Goal: Task Accomplishment & Management: Manage account settings

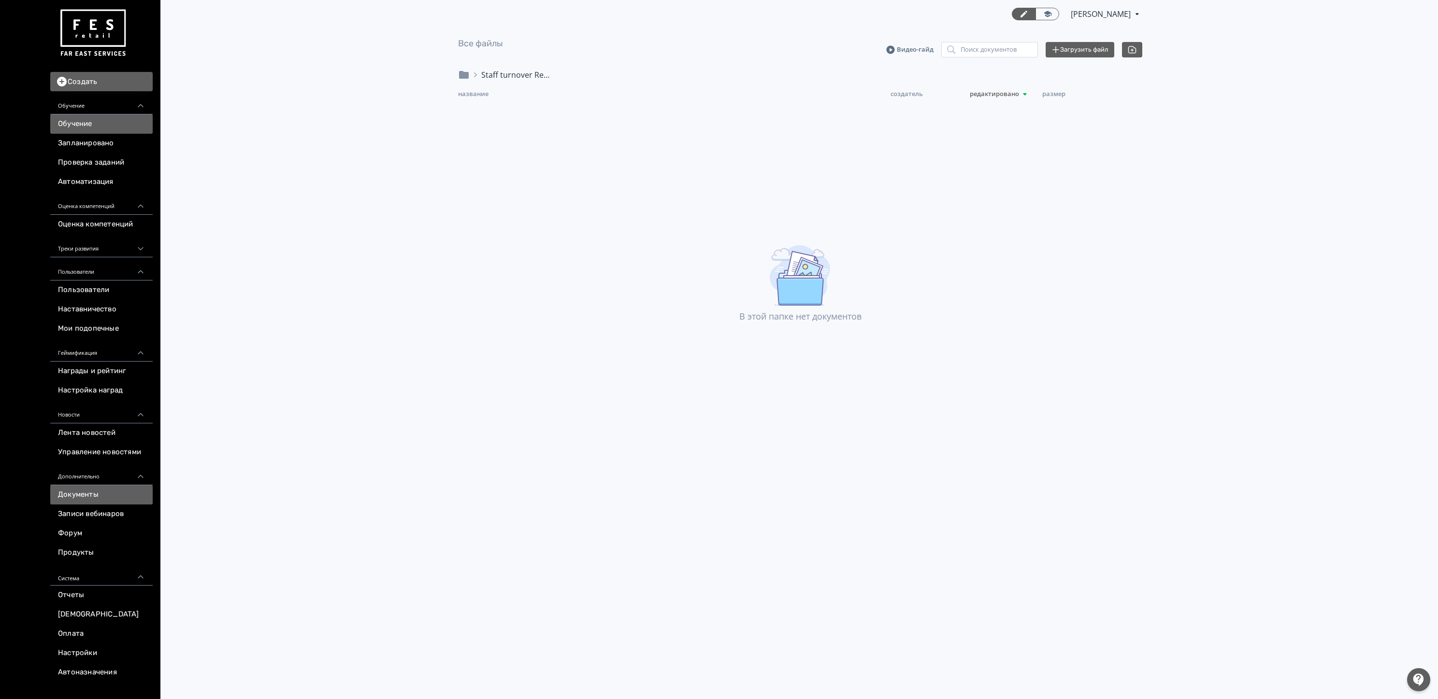
click at [85, 119] on link "Обучение" at bounding box center [101, 123] width 102 height 19
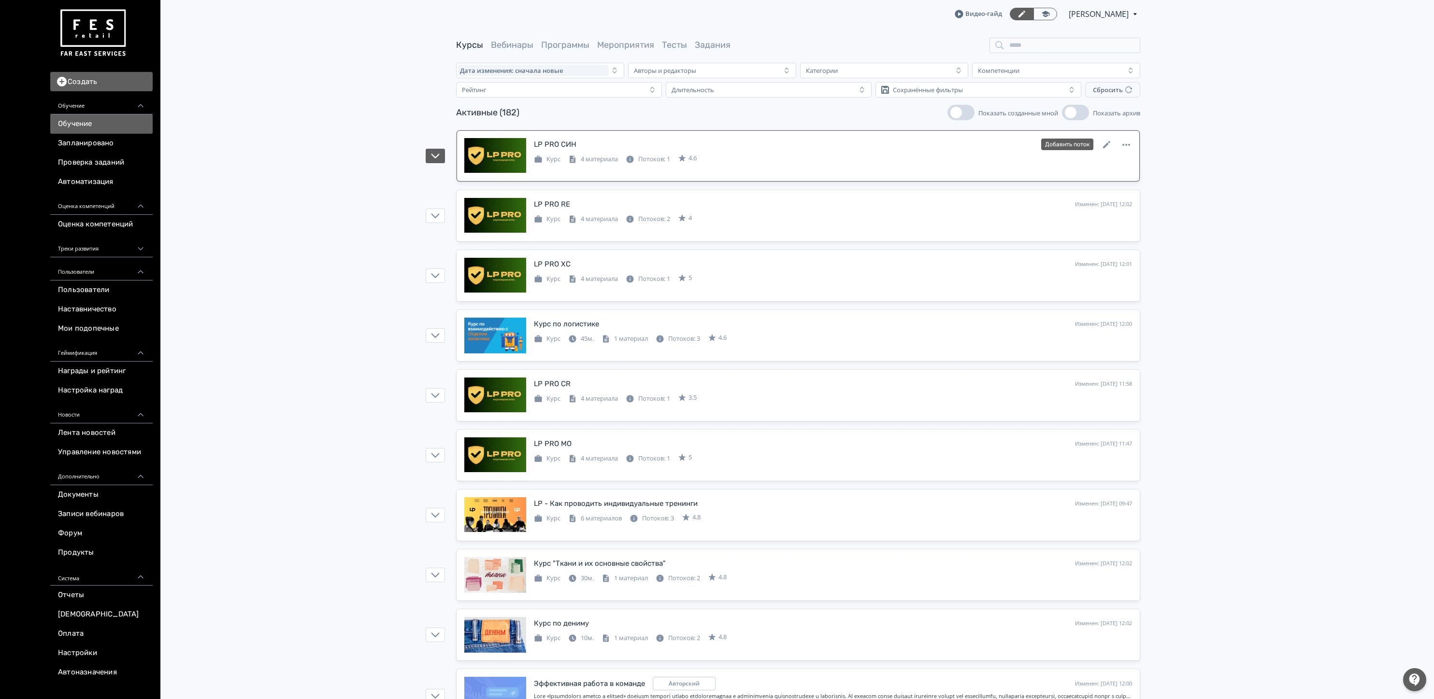
click at [634, 158] on icon at bounding box center [630, 159] width 7 height 7
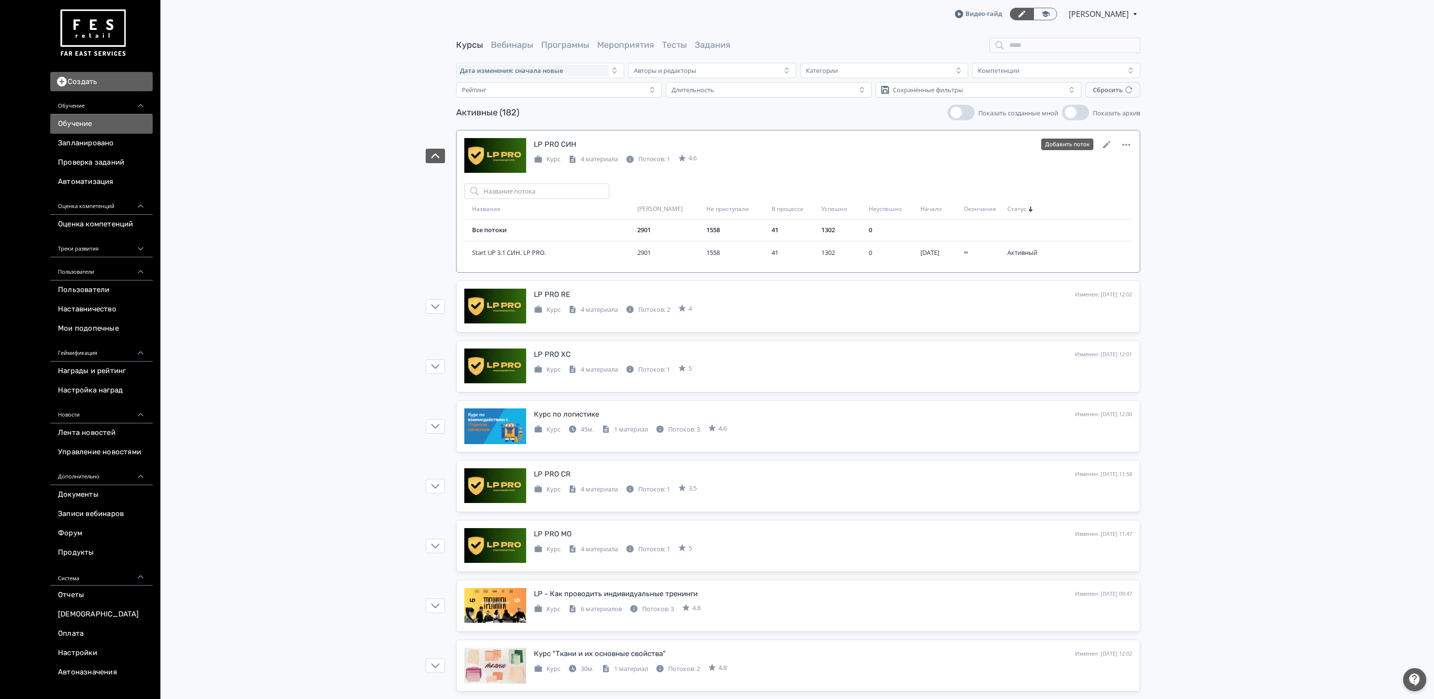
click at [648, 140] on div "LP PRO СИН Изменен: [DATE] 12:02 Добавить поток" at bounding box center [833, 144] width 598 height 13
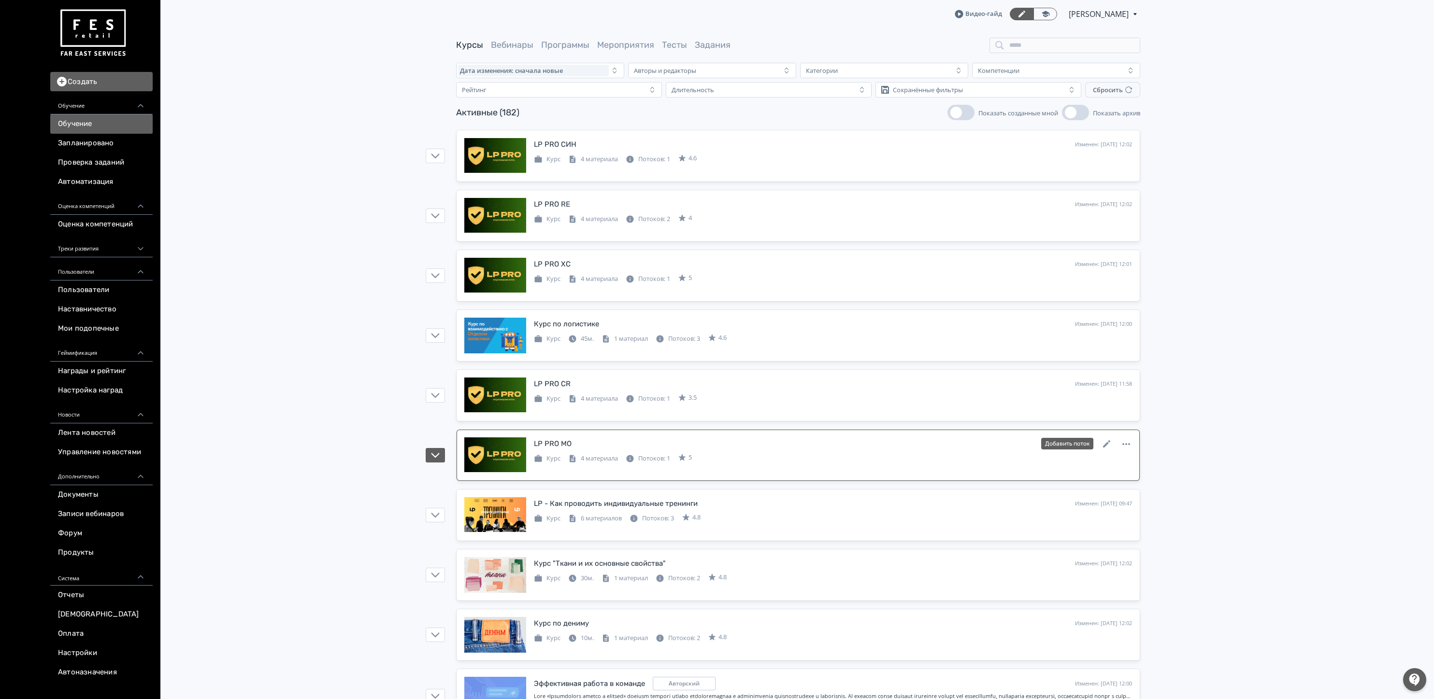
click at [678, 443] on div "LP PRO МО Изменен: [DATE] 11:47 Добавить поток" at bounding box center [833, 444] width 598 height 13
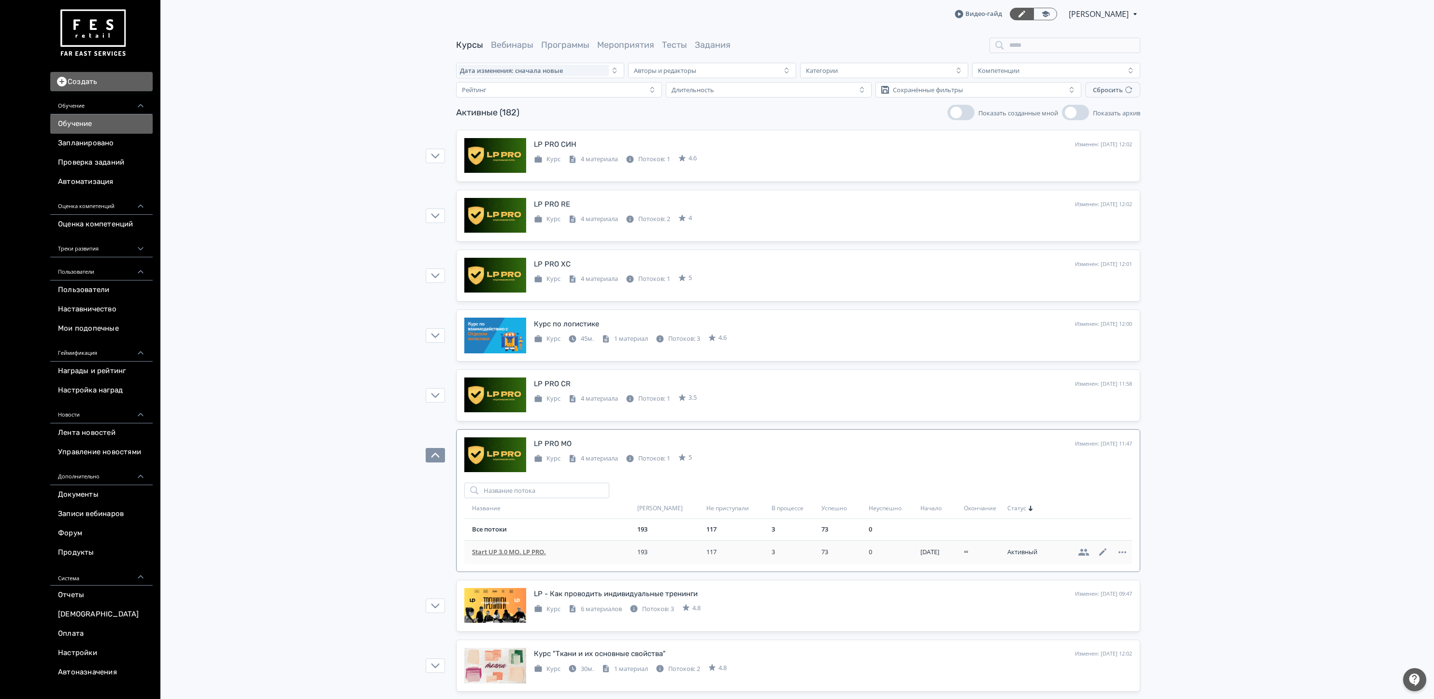
click at [529, 557] on span "Start UP 3.0 МО. LP PRO." at bounding box center [552, 553] width 161 height 10
click at [579, 375] on link "LP PRO CR Изменен: [DATE] 11:58 Добавить поток Курс 4 материала Потоков: 1 3.5" at bounding box center [797, 395] width 683 height 51
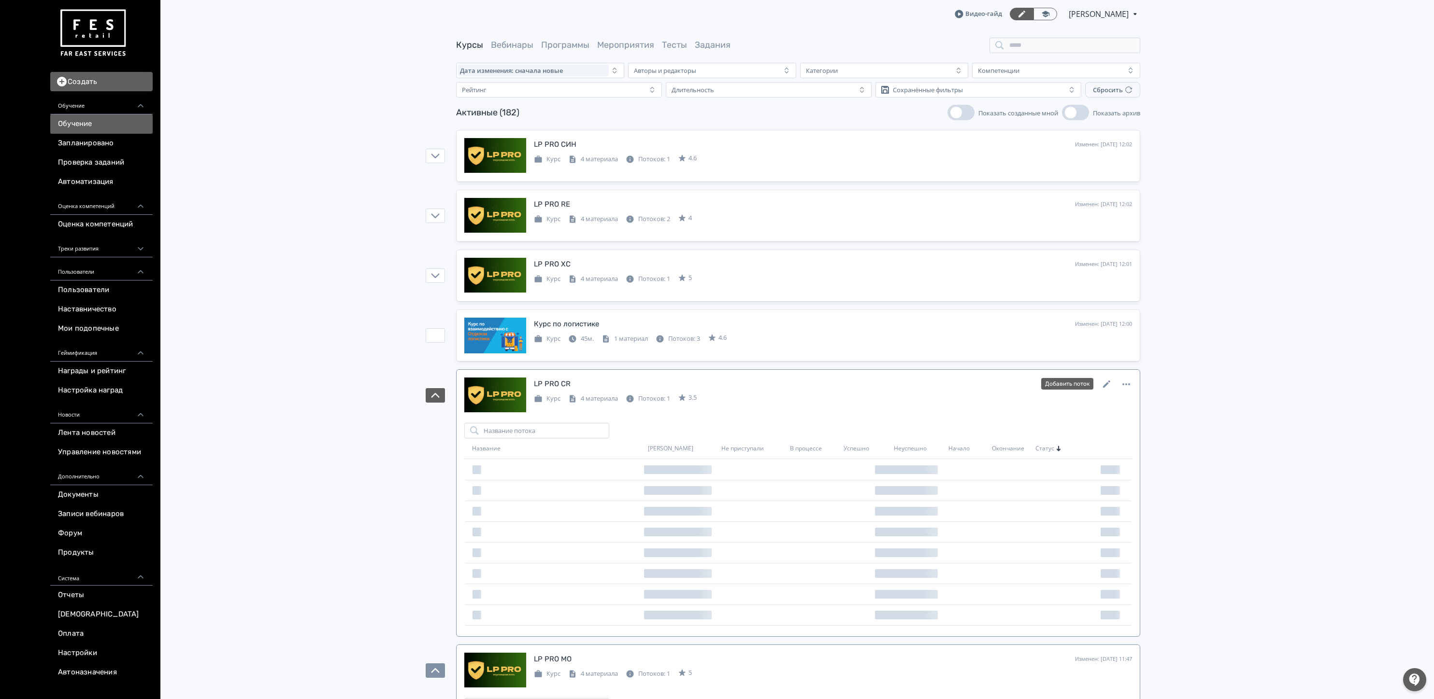
click at [583, 385] on div "LP PRO CR Изменен: [DATE] 11:58 Добавить поток" at bounding box center [833, 384] width 598 height 13
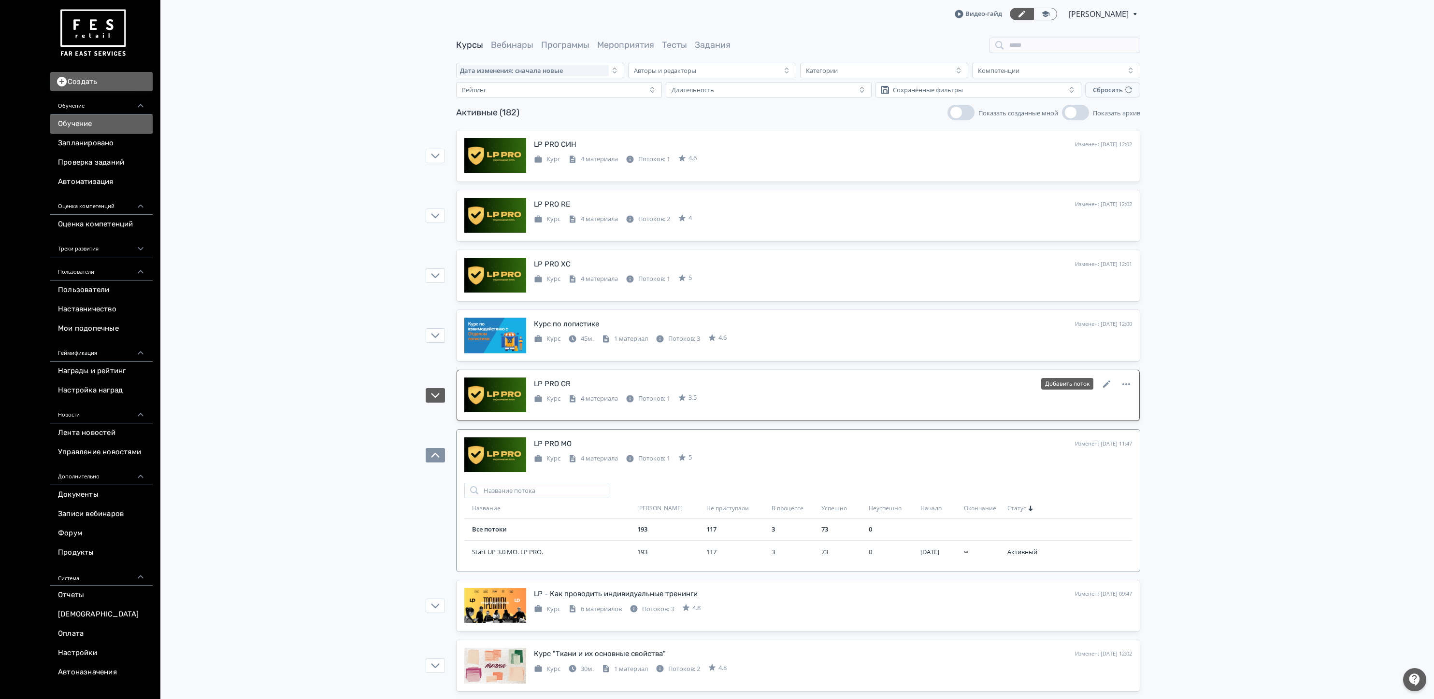
click at [583, 385] on div "LP PRO CR Изменен: [DATE] 11:58 Добавить поток" at bounding box center [833, 384] width 598 height 13
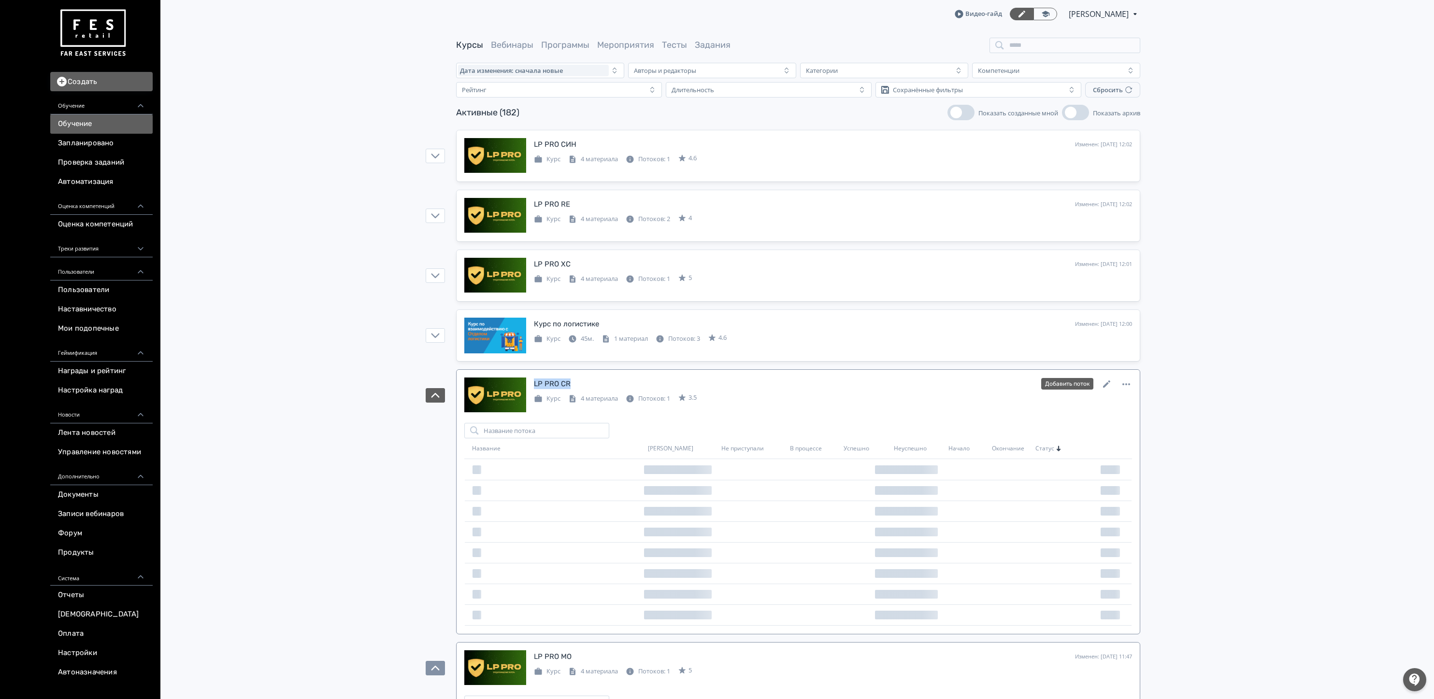
click at [583, 385] on div "LP PRO CR Изменен: [DATE] 11:58 Добавить поток" at bounding box center [833, 384] width 598 height 13
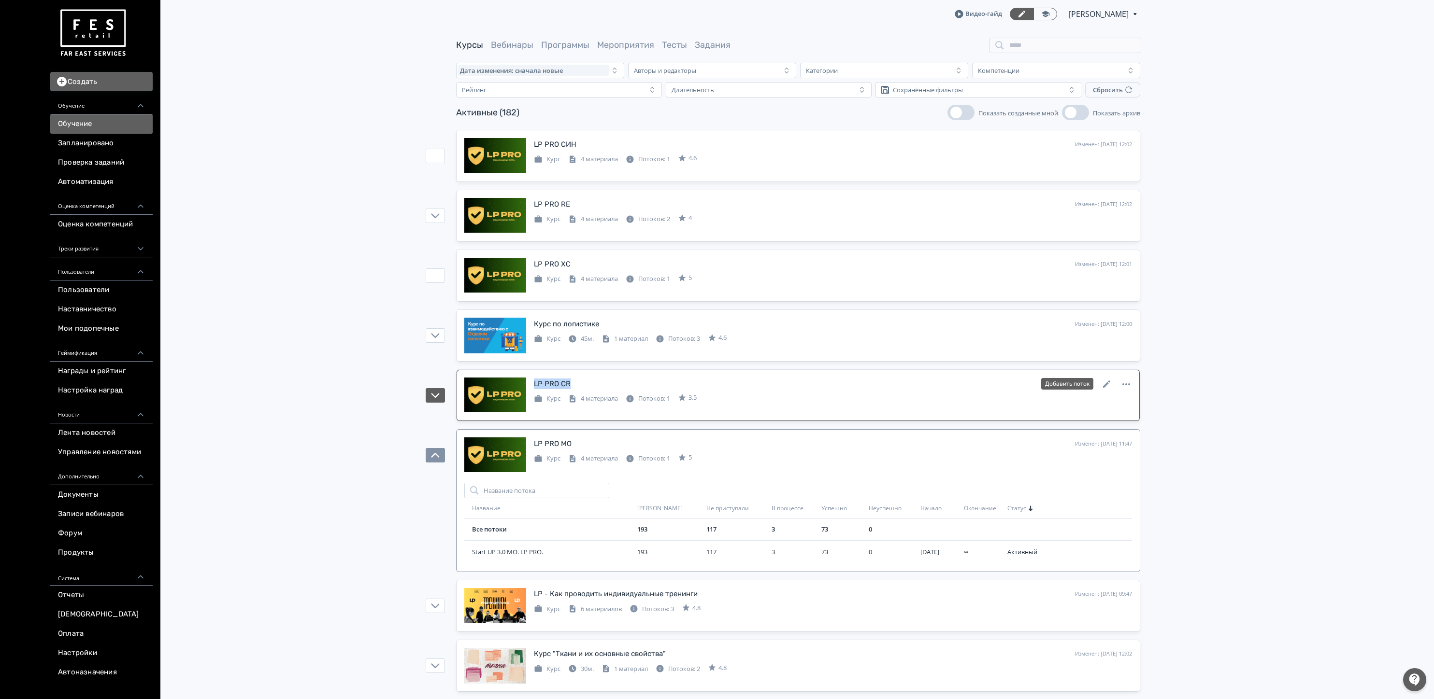
click at [590, 382] on div "LP PRO CR Изменен: [DATE] 11:58 Добавить поток" at bounding box center [833, 384] width 598 height 13
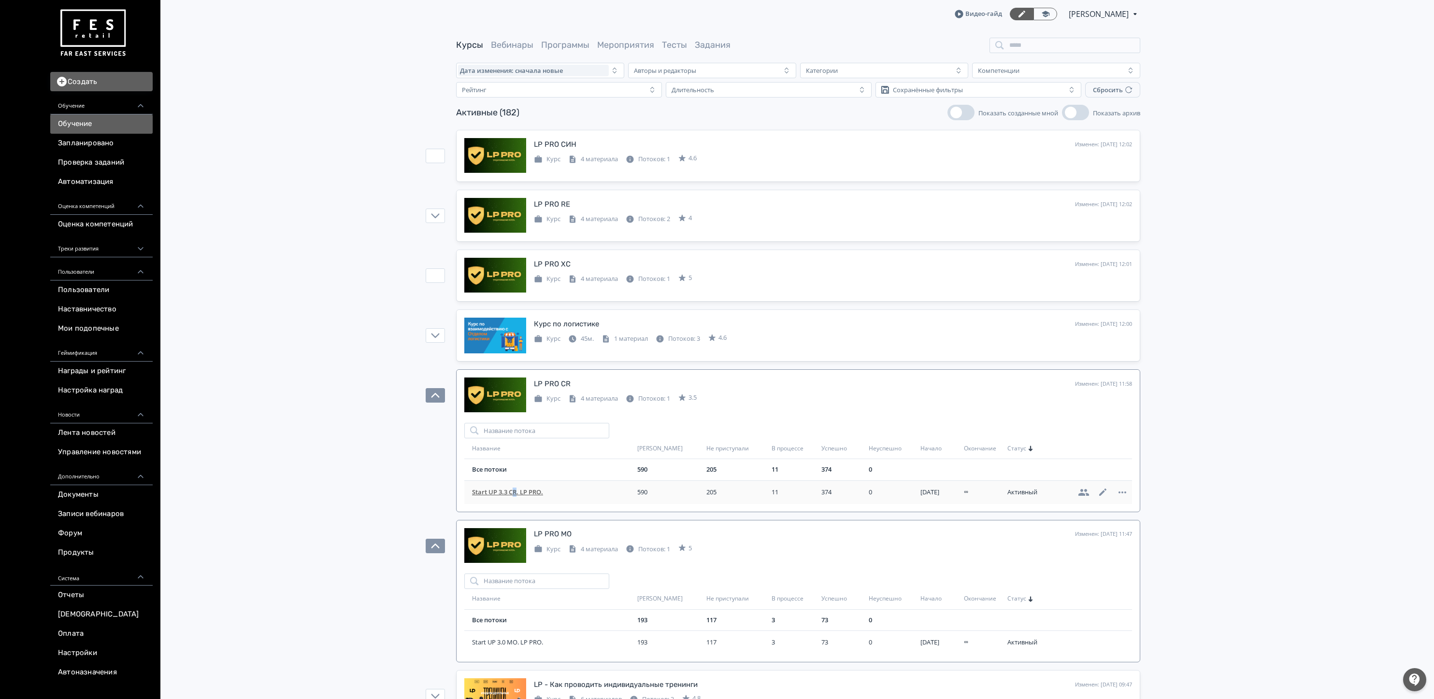
click at [514, 488] on td "Start UP 3.3 CR. LP PRO." at bounding box center [548, 493] width 169 height 24
click at [519, 496] on span "Start UP 3.3 CR. LP PRO." at bounding box center [552, 493] width 161 height 10
click at [587, 292] on div "LP PRO ХС Изменен: [DATE] 12:01 Добавить поток Курс 4 материала Потоков: 1 5" at bounding box center [798, 276] width 668 height 36
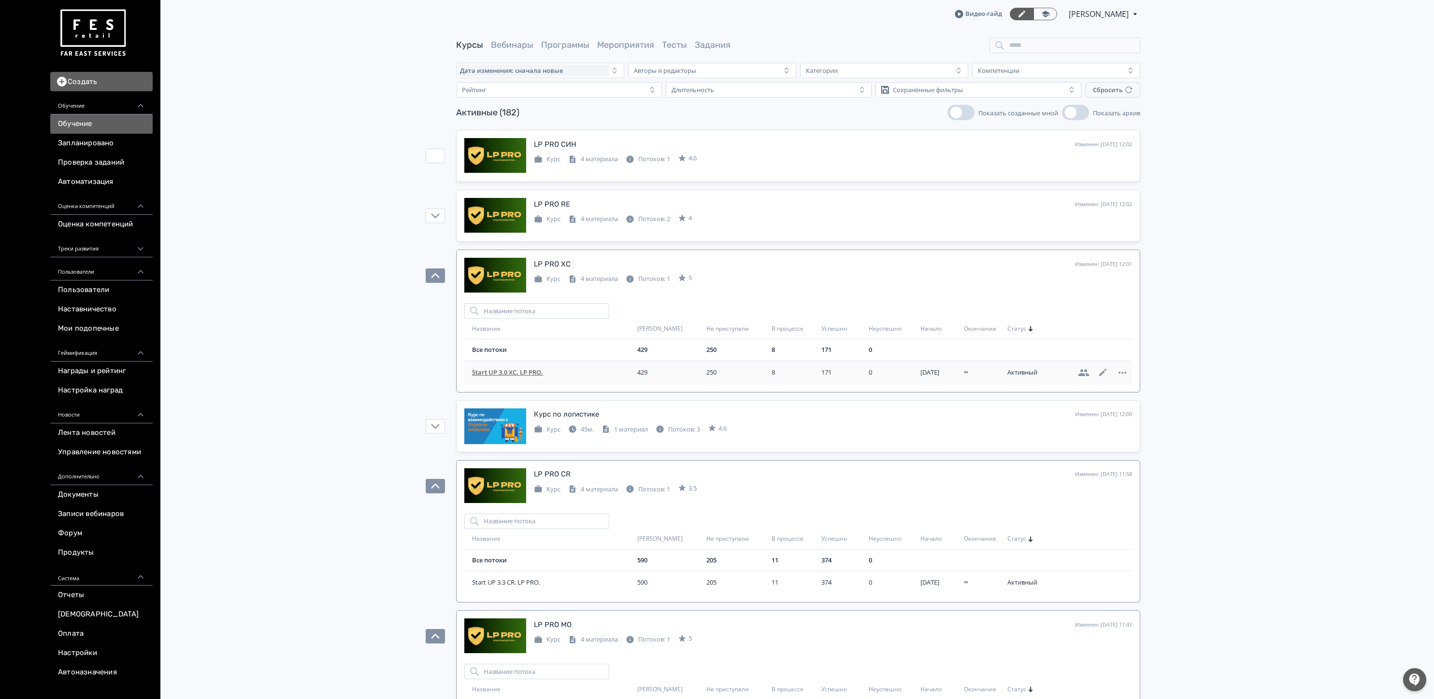
click at [525, 381] on td "Start UP 3.0 ХС. LP PRO." at bounding box center [548, 373] width 169 height 24
click at [531, 383] on td "Start UP 3.0 ХС. LP PRO." at bounding box center [548, 373] width 169 height 24
click at [532, 373] on span "Start UP 3.0 ХС. LP PRO." at bounding box center [552, 373] width 161 height 10
click at [557, 209] on div "LP PRO RE" at bounding box center [552, 204] width 36 height 11
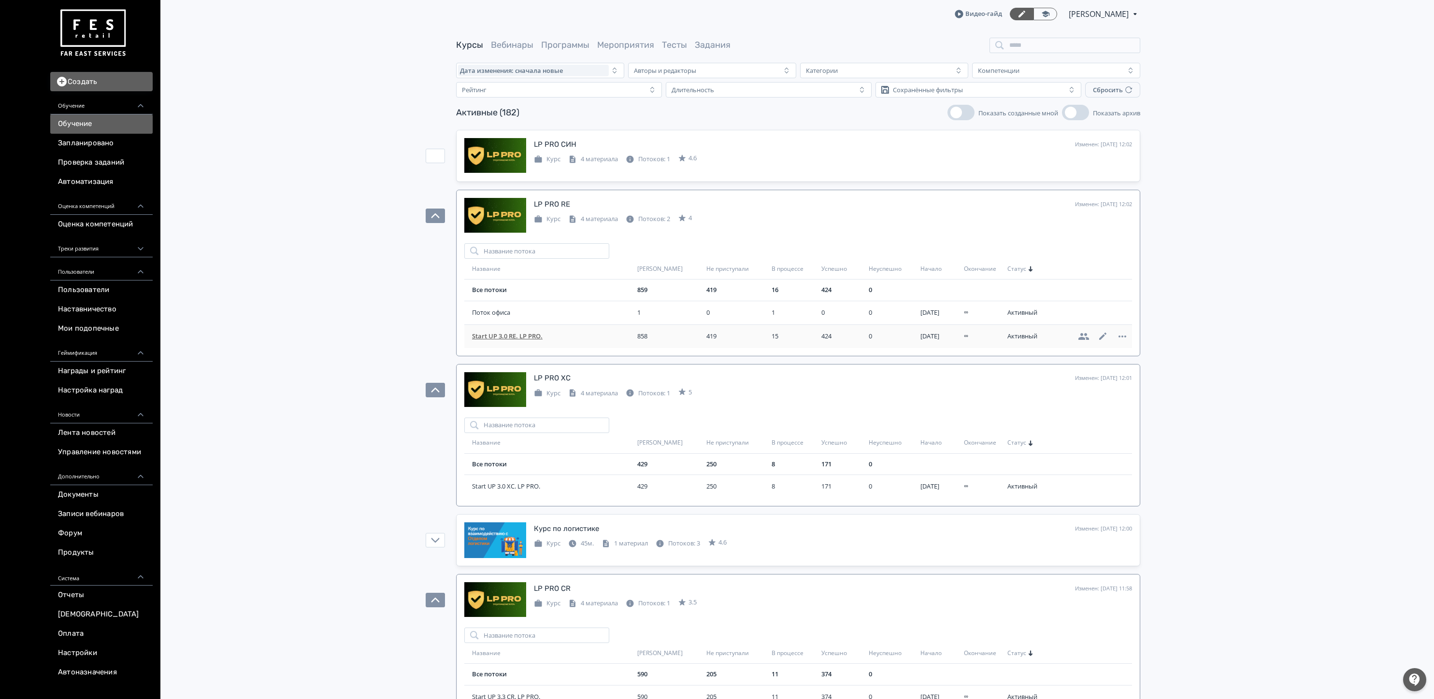
click at [497, 340] on span "Start UP 3.0 RE. LP PRO." at bounding box center [552, 337] width 161 height 10
click at [555, 171] on div "LP PRO СИН Изменен: [DATE] 12:02 Добавить поток Курс 4 материала Потоков: 1 4.6" at bounding box center [798, 156] width 668 height 36
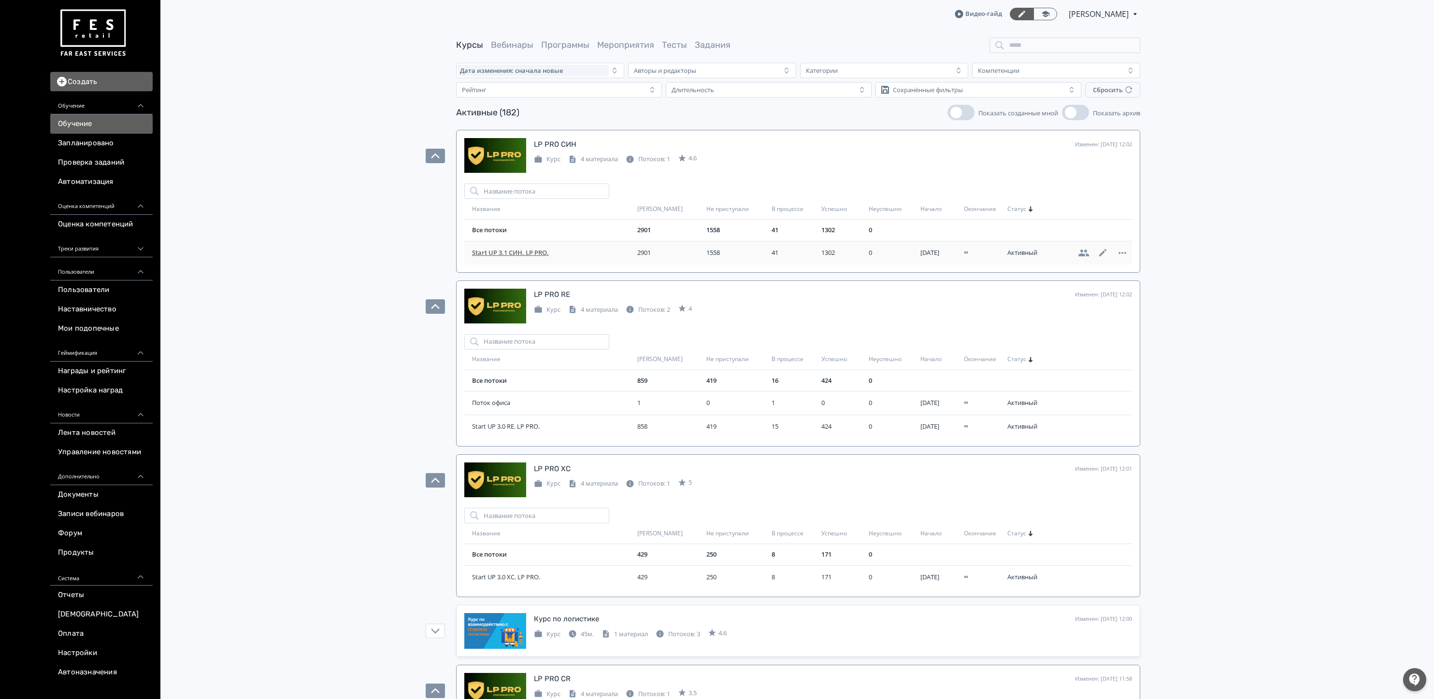
click at [504, 258] on span "Start UP 3.1 СИН. LP PRO." at bounding box center [552, 253] width 161 height 10
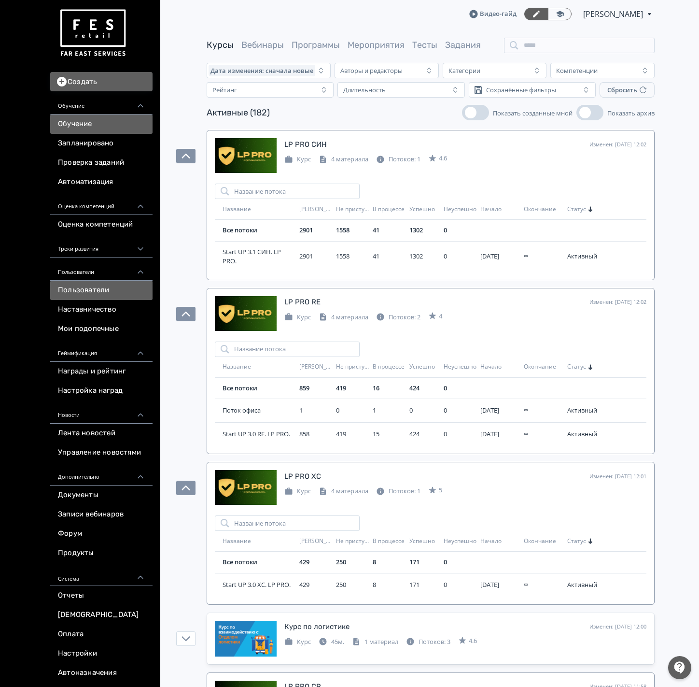
click at [107, 294] on link "Пользователи" at bounding box center [101, 290] width 102 height 19
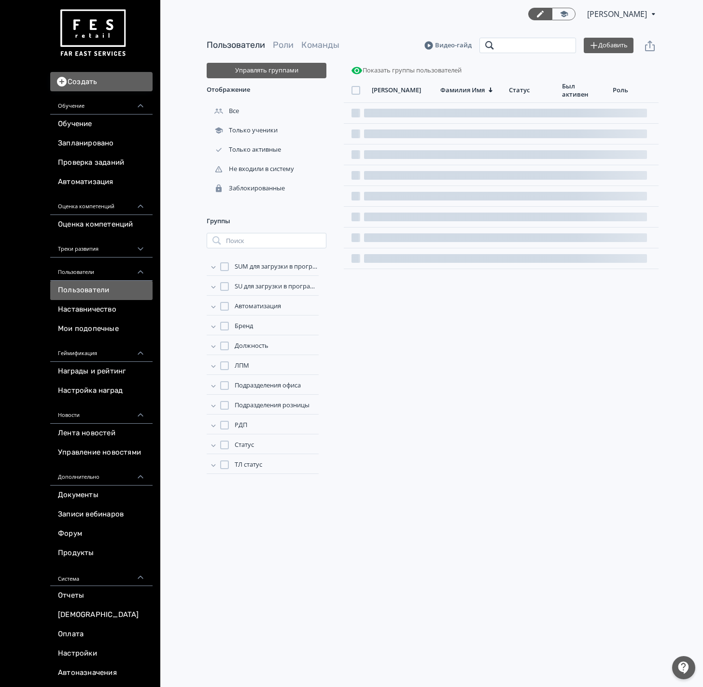
click at [566, 51] on input "search" at bounding box center [528, 45] width 97 height 15
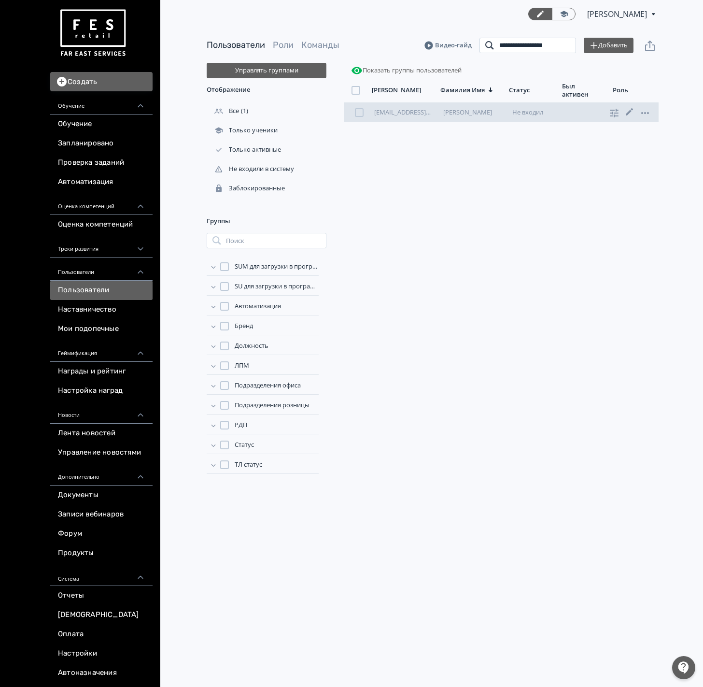
type input "**********"
click at [488, 115] on link "[PERSON_NAME]" at bounding box center [467, 112] width 49 height 9
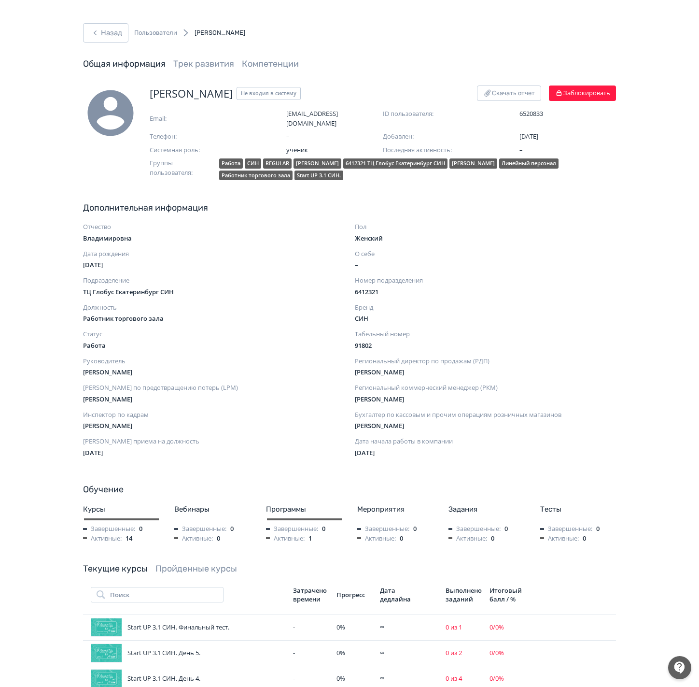
drag, startPoint x: 522, startPoint y: 123, endPoint x: 559, endPoint y: 122, distance: 37.7
click at [539, 132] on span "[DATE]" at bounding box center [529, 136] width 19 height 9
click at [582, 201] on span "Дополнительная информация" at bounding box center [349, 207] width 533 height 13
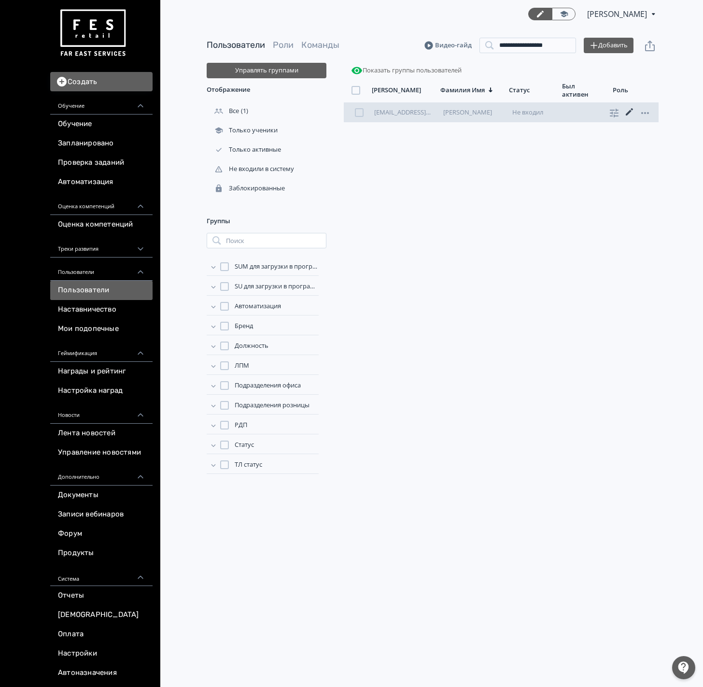
click at [627, 113] on icon at bounding box center [630, 112] width 12 height 12
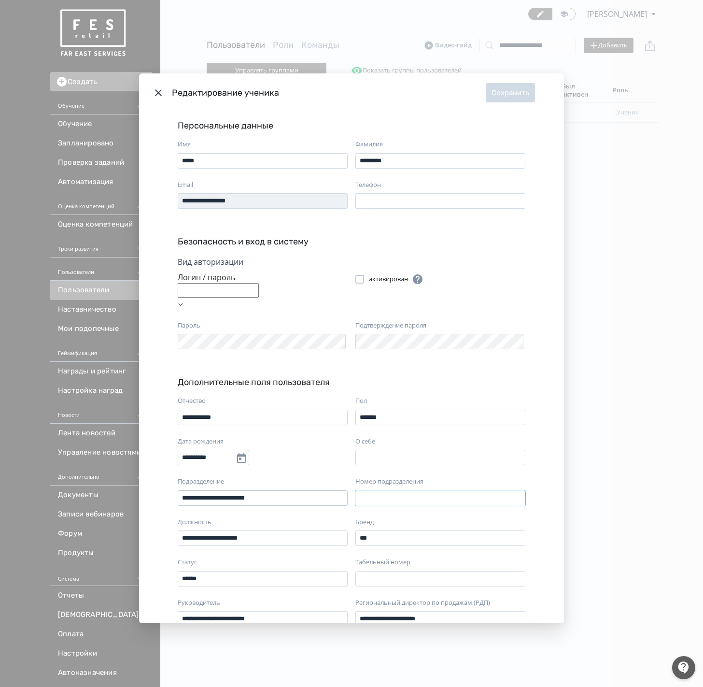
drag, startPoint x: 413, startPoint y: 472, endPoint x: 291, endPoint y: 474, distance: 121.3
click at [291, 474] on div "**********" at bounding box center [352, 582] width 356 height 372
click at [39, 314] on div "**********" at bounding box center [351, 343] width 703 height 687
click at [503, 87] on button "Сохранить" at bounding box center [510, 92] width 49 height 19
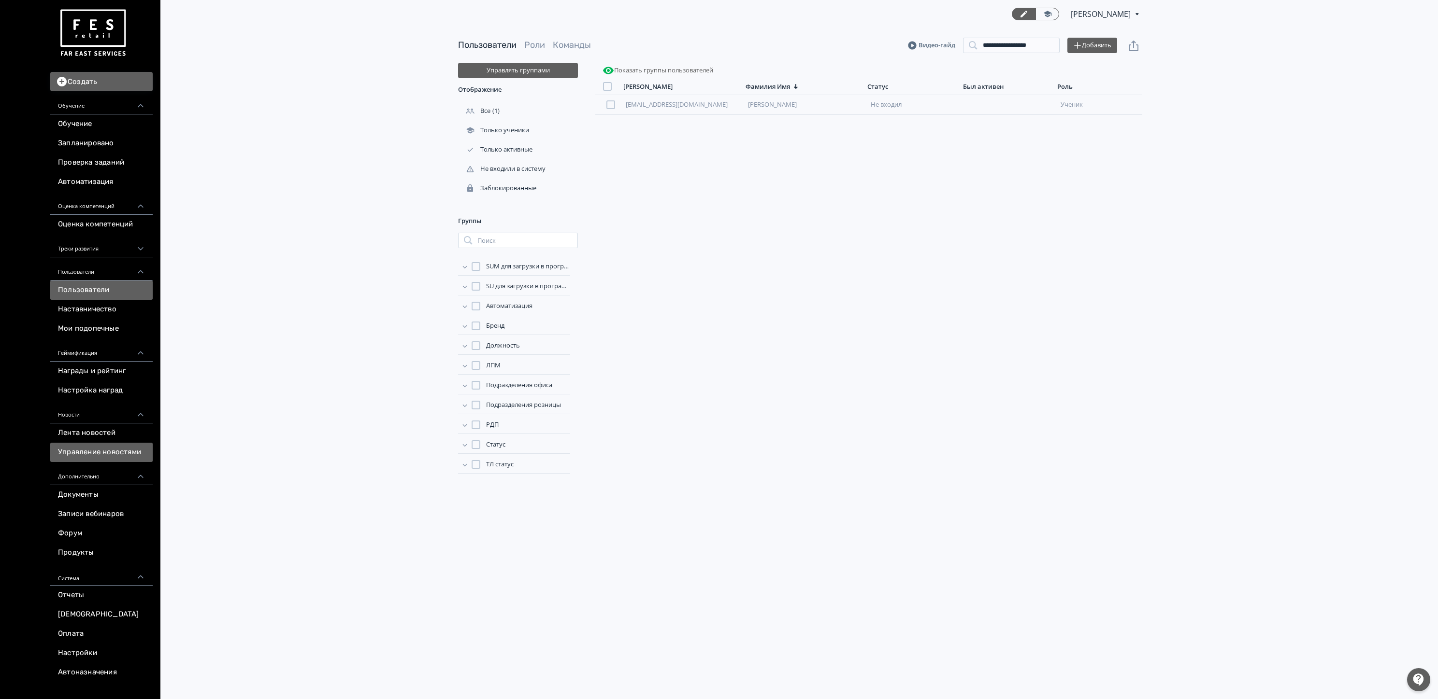
click at [110, 450] on link "Управление новостями" at bounding box center [101, 452] width 102 height 19
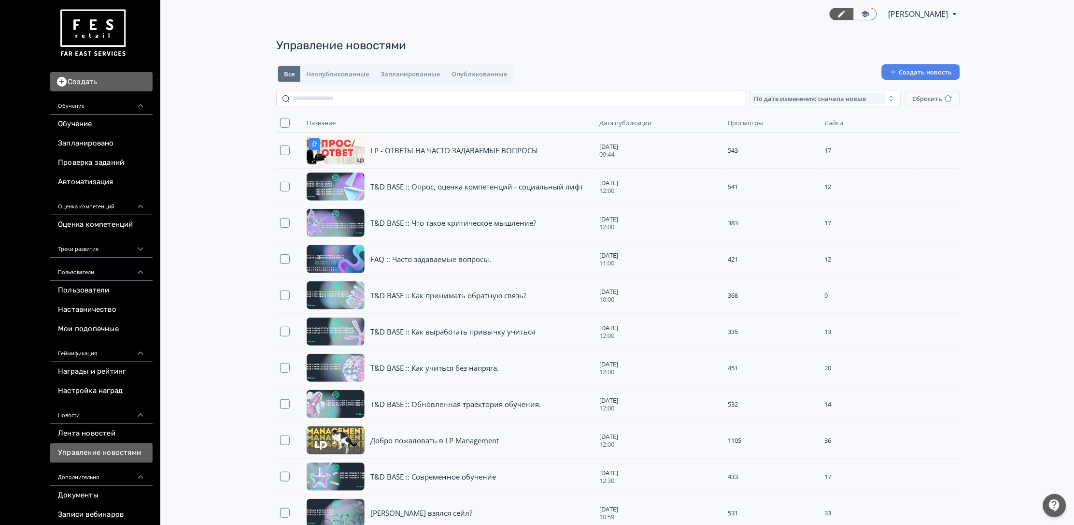
click at [902, 68] on button "Создать новость" at bounding box center [921, 71] width 78 height 15
